Goal: Task Accomplishment & Management: Complete application form

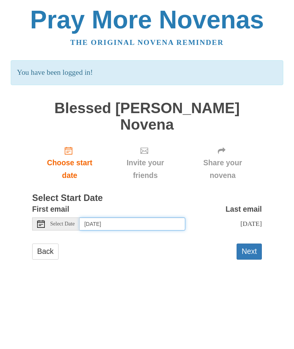
click at [162, 217] on input "Wednesday, August 13th" at bounding box center [133, 223] width 106 height 13
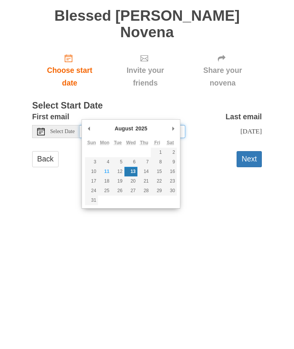
type input "Friday, August 29th"
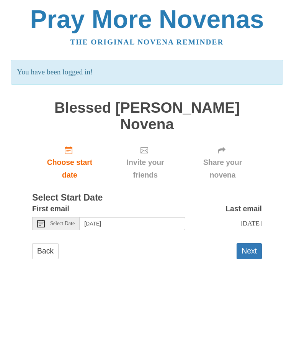
click at [255, 243] on button "Next" at bounding box center [249, 251] width 25 height 16
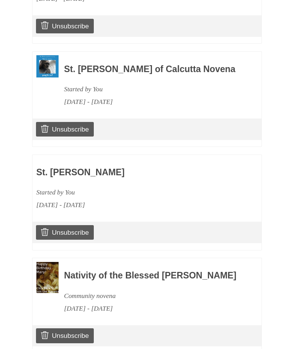
scroll to position [440, 0]
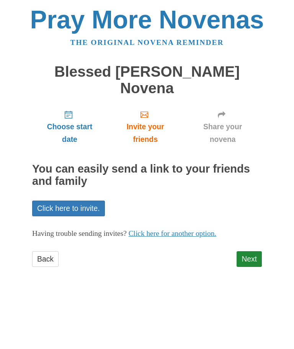
click at [251, 251] on link "Next" at bounding box center [249, 259] width 25 height 16
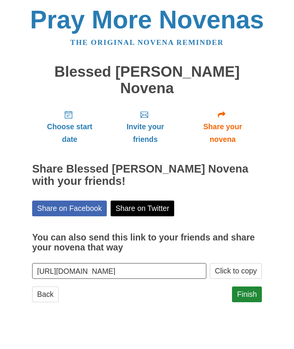
click at [248, 286] on link "Finish" at bounding box center [247, 294] width 30 height 16
